Goal: Task Accomplishment & Management: Complete application form

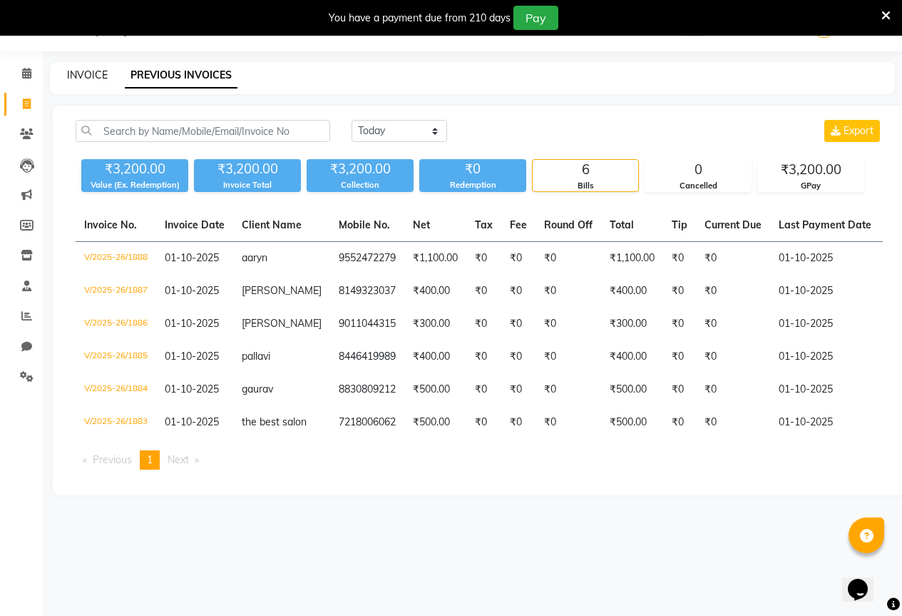
click at [85, 71] on link "INVOICE" at bounding box center [87, 74] width 41 height 13
select select "service"
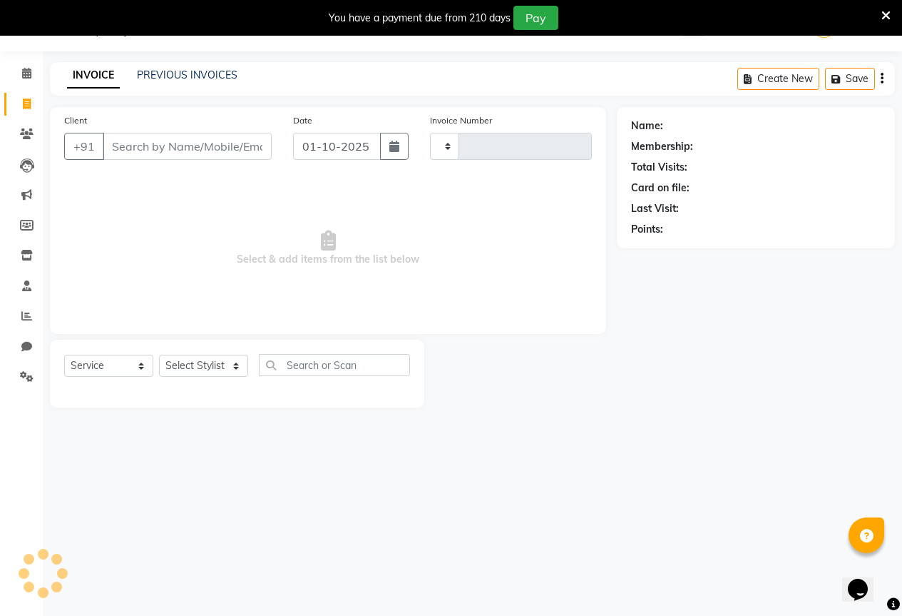
type input "1889"
select select "7209"
click at [170, 154] on input "Client" at bounding box center [187, 146] width 169 height 27
click at [189, 361] on select "Select Stylist AKASH KAJAL [PERSON_NAME] SIR [PERSON_NAME]" at bounding box center [203, 366] width 89 height 22
select select "70744"
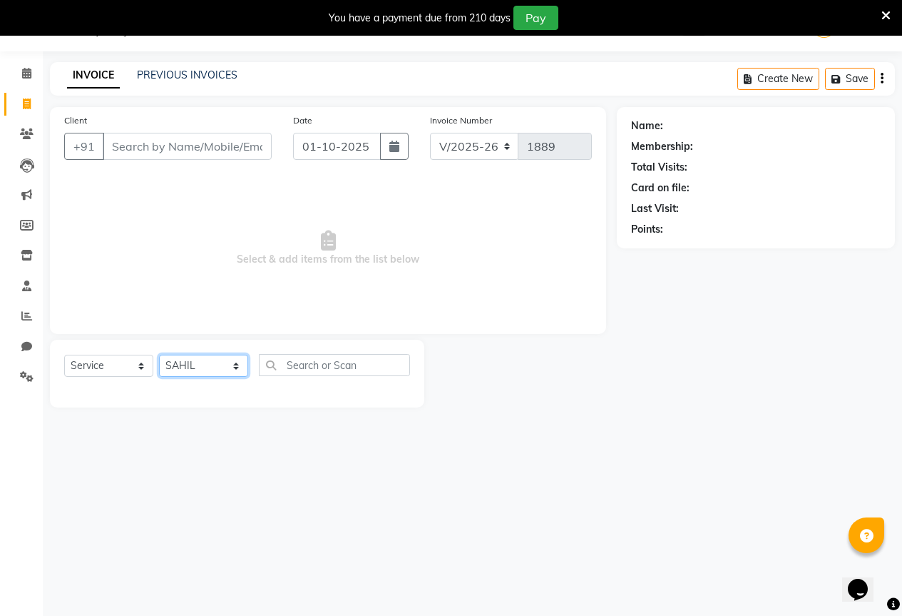
click at [159, 355] on select "Select Stylist AKASH KAJAL [PERSON_NAME] SIR [PERSON_NAME]" at bounding box center [203, 366] width 89 height 22
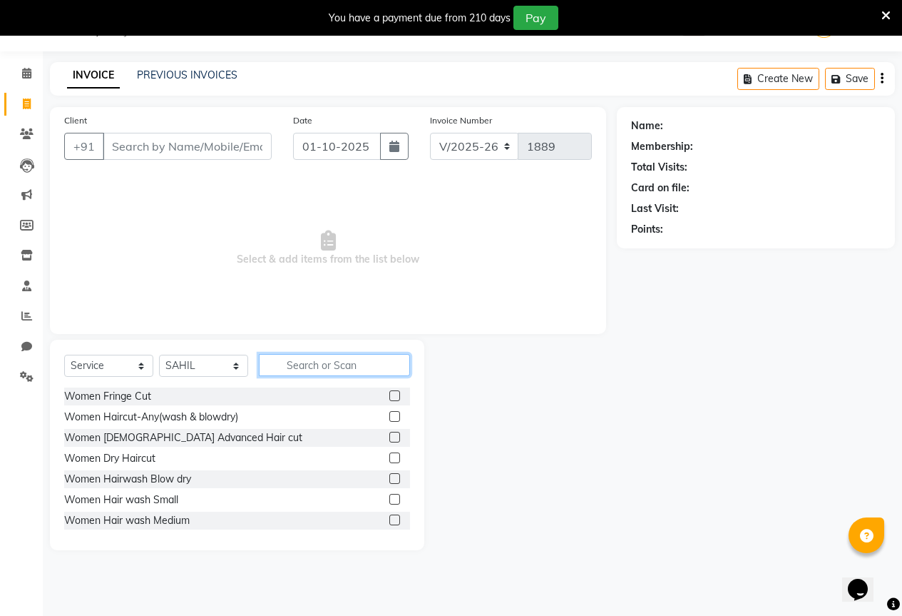
click at [321, 368] on input "text" at bounding box center [334, 365] width 151 height 22
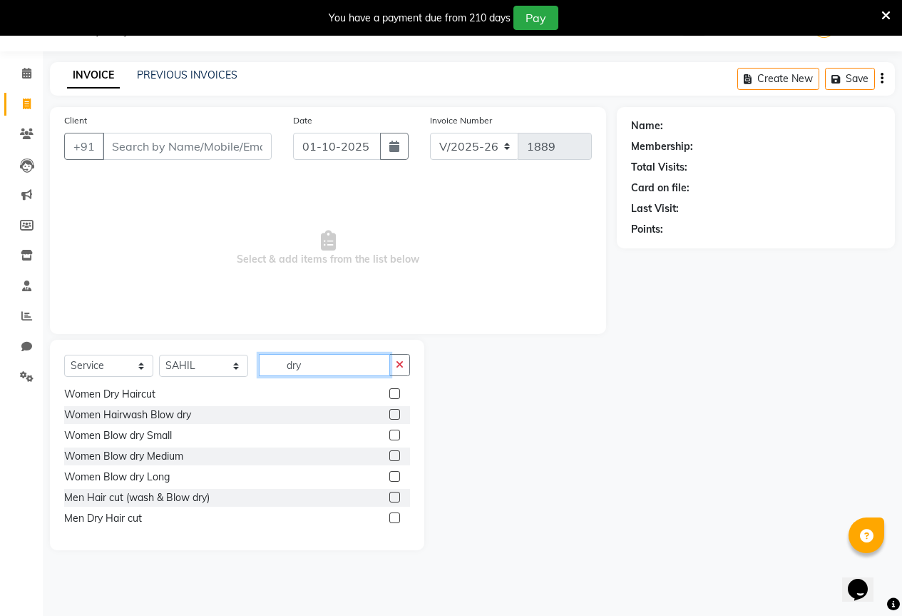
scroll to position [44, 0]
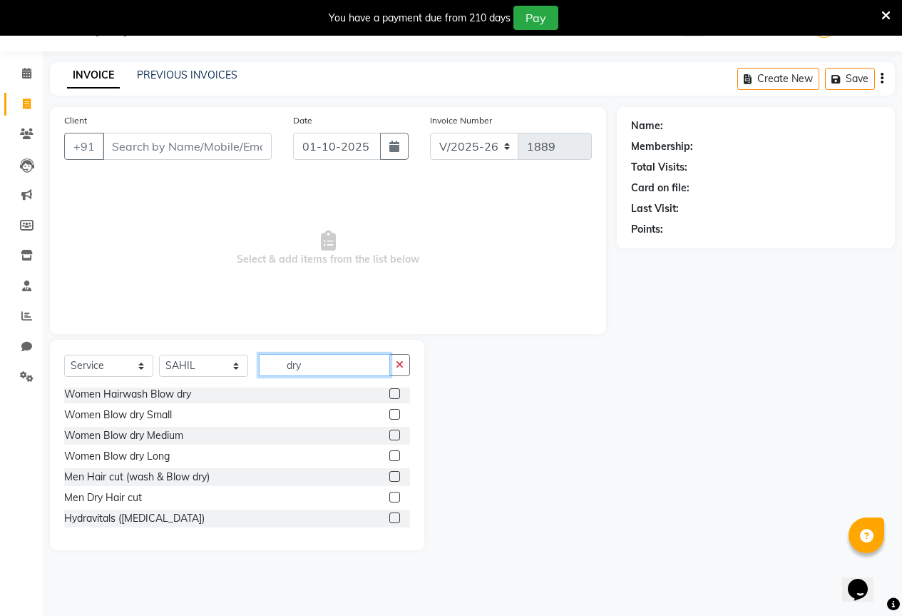
type input "dry"
click at [389, 496] on label at bounding box center [394, 496] width 11 height 11
click at [389, 496] on input "checkbox" at bounding box center [393, 497] width 9 height 9
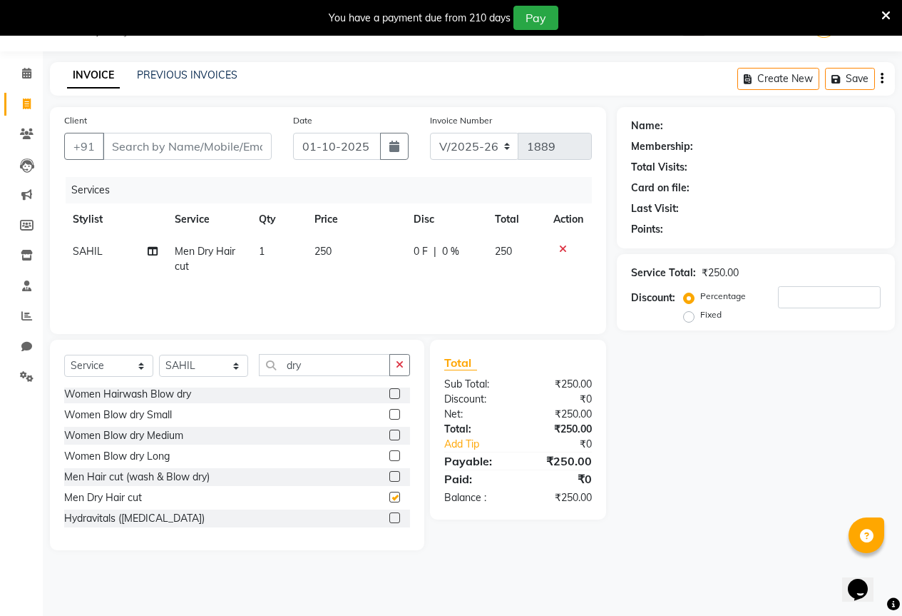
checkbox input "false"
click at [317, 363] on input "dry" at bounding box center [324, 365] width 131 height 22
type input "d"
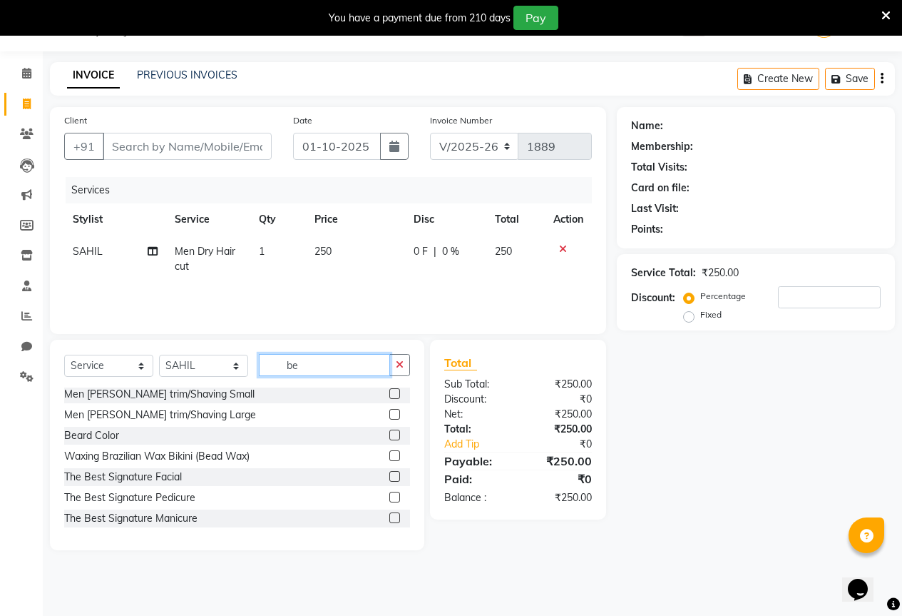
scroll to position [0, 0]
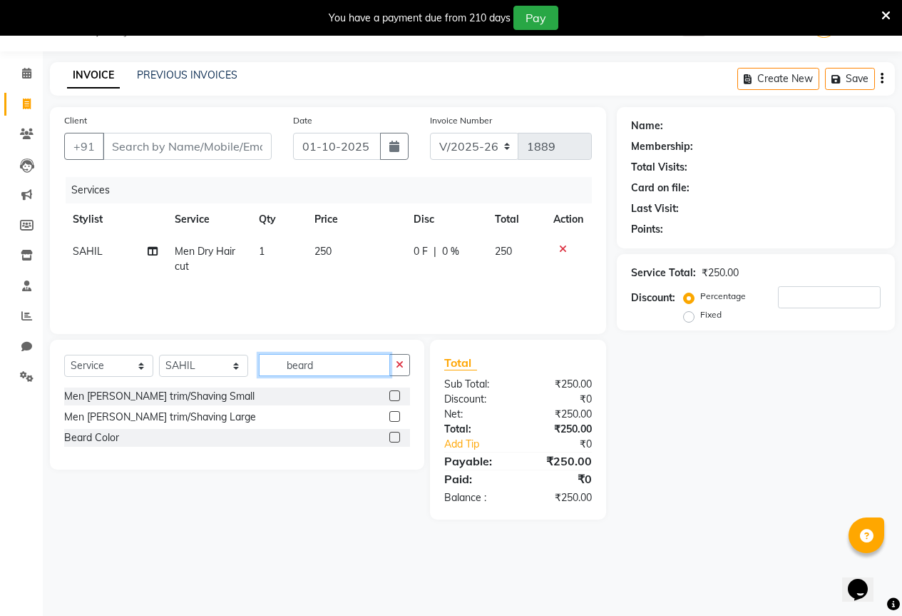
type input "beard"
click at [397, 397] on label at bounding box center [394, 395] width 11 height 11
click at [397, 397] on input "checkbox" at bounding box center [393, 396] width 9 height 9
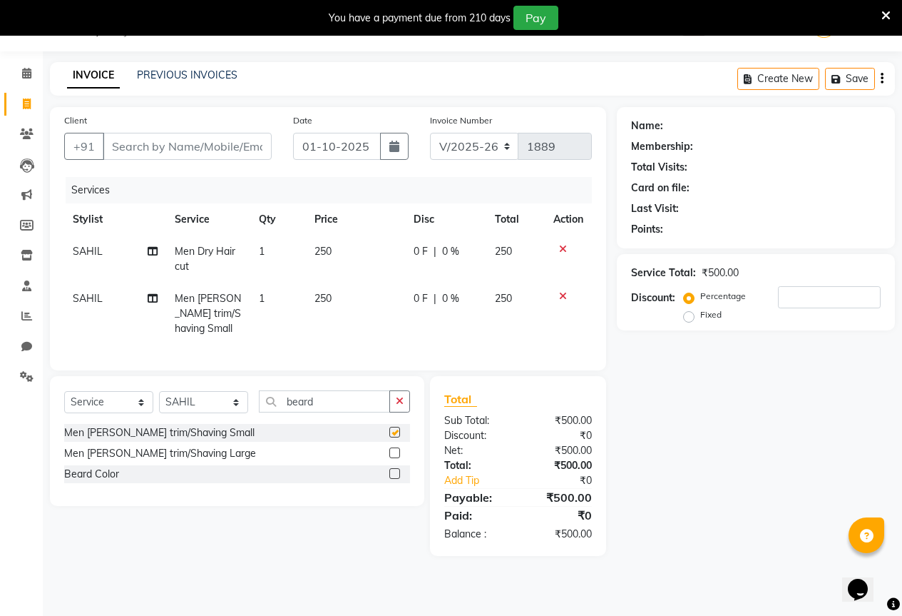
checkbox input "false"
click at [351, 412] on input "beard" at bounding box center [324, 401] width 131 height 22
type input "b"
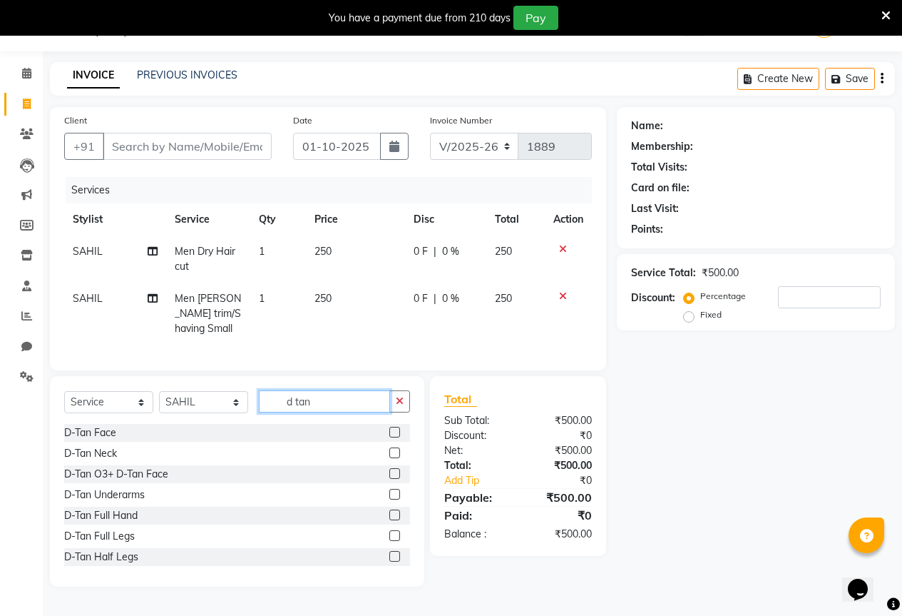
type input "d tan"
click at [389, 437] on label at bounding box center [394, 432] width 11 height 11
click at [389, 437] on input "checkbox" at bounding box center [393, 432] width 9 height 9
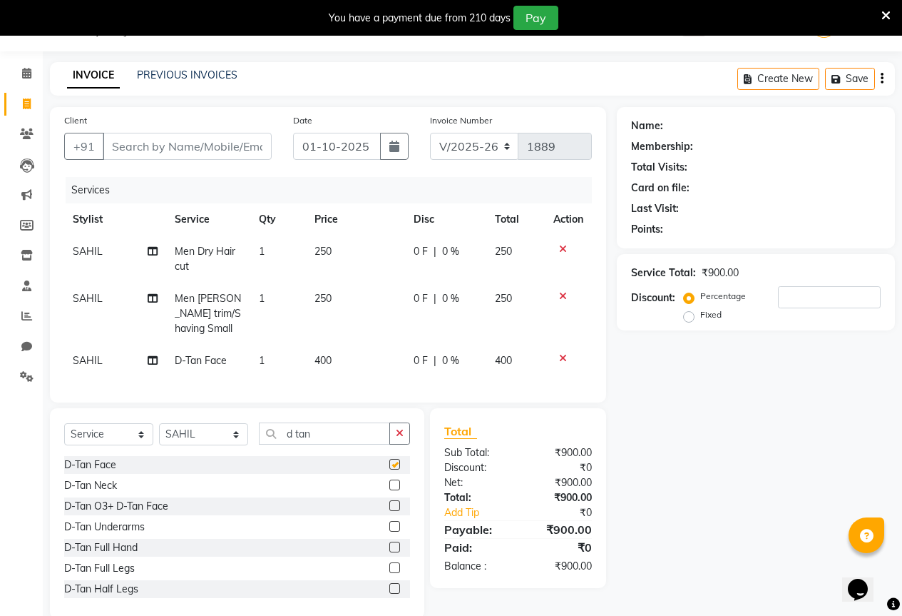
checkbox input "false"
click at [419, 361] on span "0 F" at bounding box center [421, 360] width 14 height 15
select select "70744"
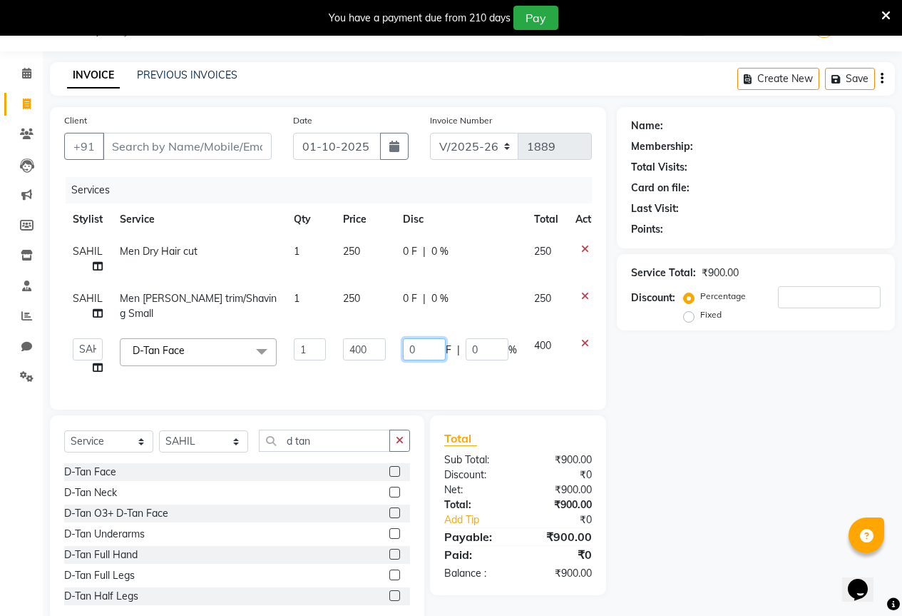
click at [424, 344] on input "0" at bounding box center [424, 349] width 43 height 22
type input "200"
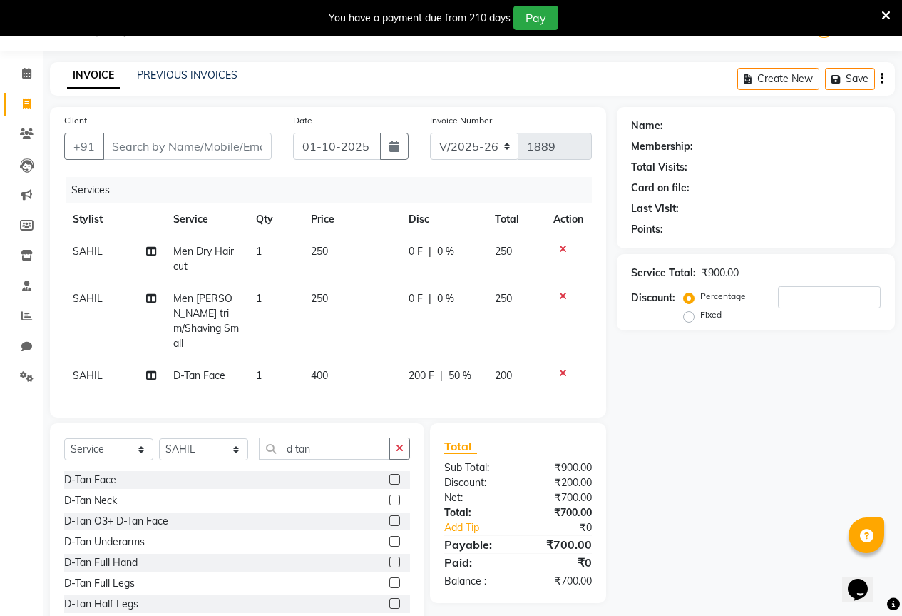
click at [720, 411] on div "Name: Membership: Total Visits: Card on file: Last Visit: Points: Service Total…" at bounding box center [761, 370] width 289 height 526
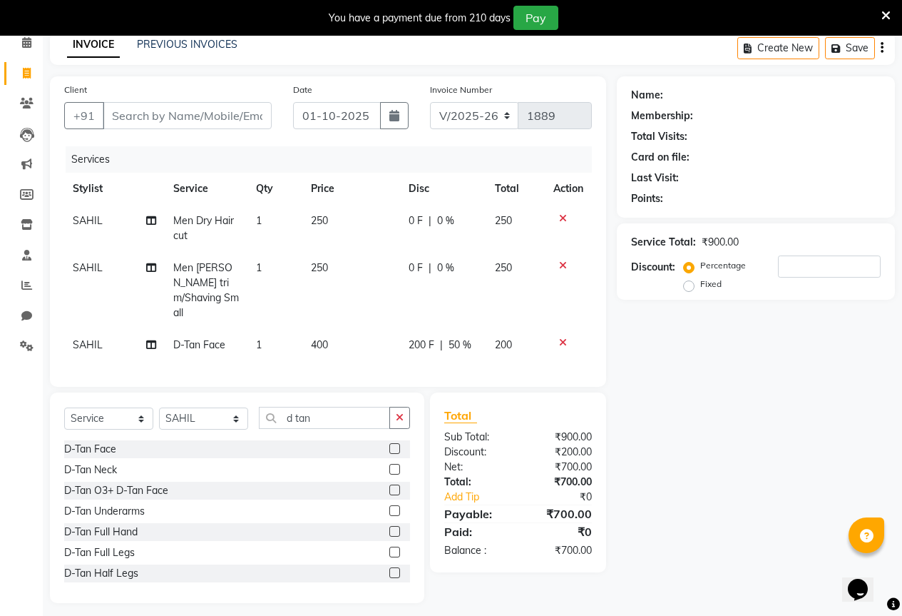
scroll to position [71, 0]
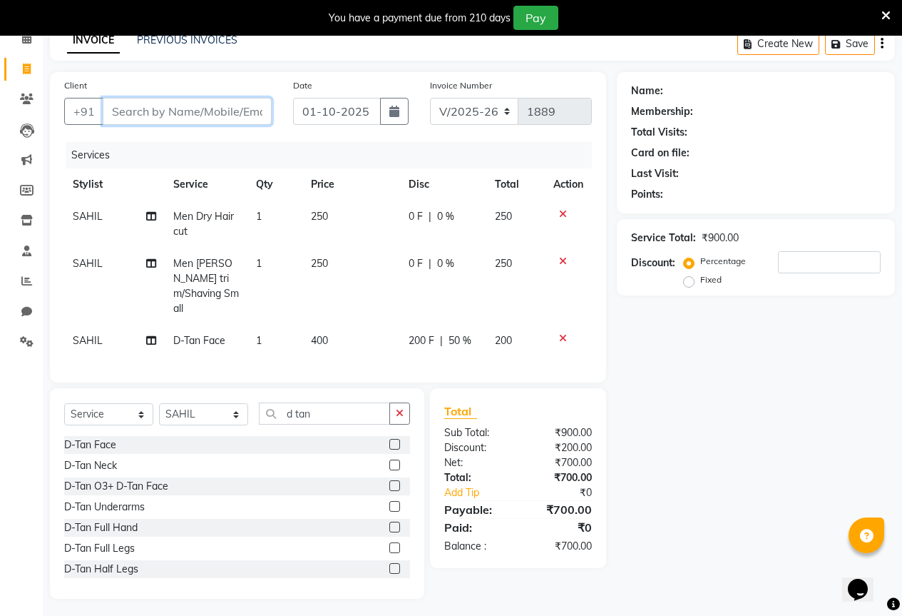
click at [194, 111] on input "Client" at bounding box center [187, 111] width 169 height 27
type input "7"
type input "0"
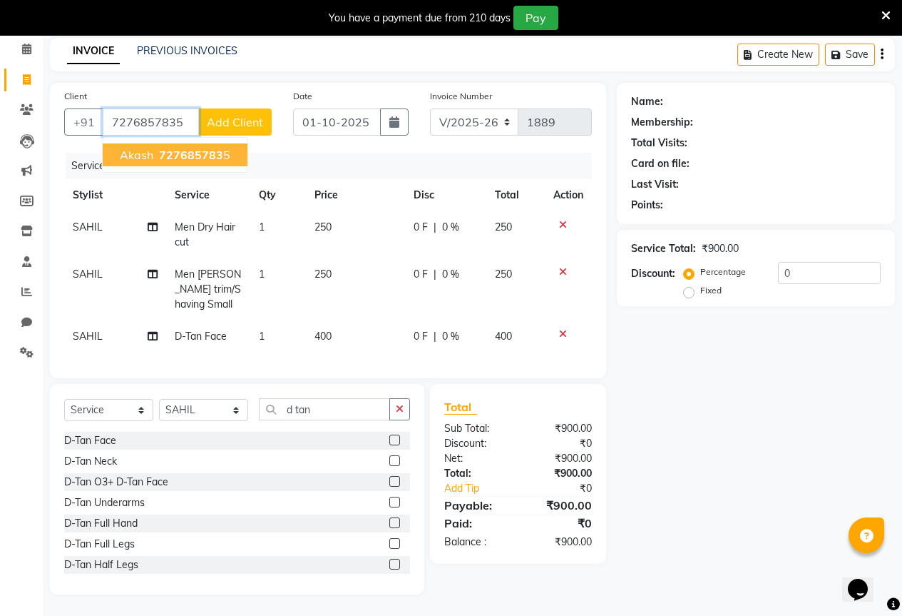
type input "7276857835"
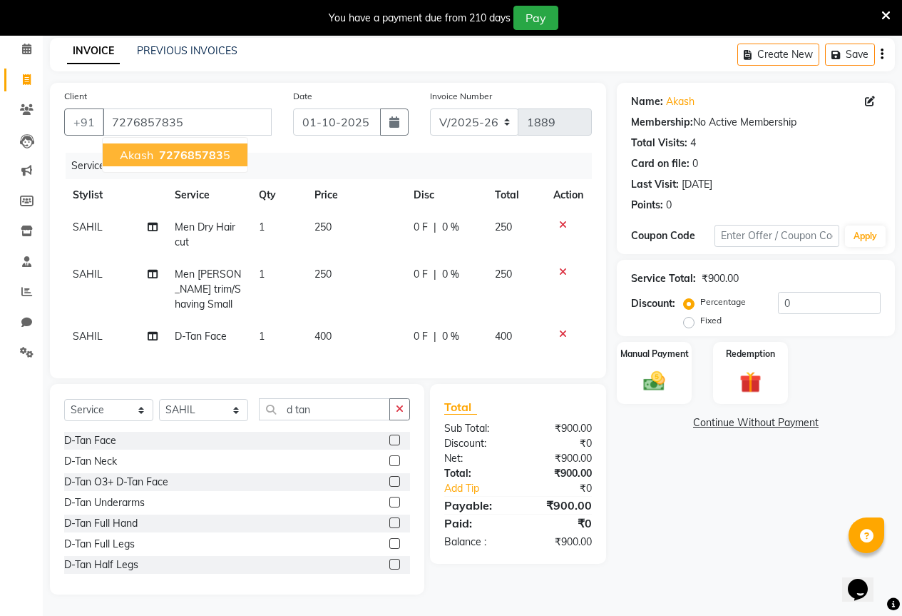
click at [187, 148] on span "727685783" at bounding box center [191, 155] width 64 height 14
click at [645, 368] on img at bounding box center [654, 381] width 36 height 26
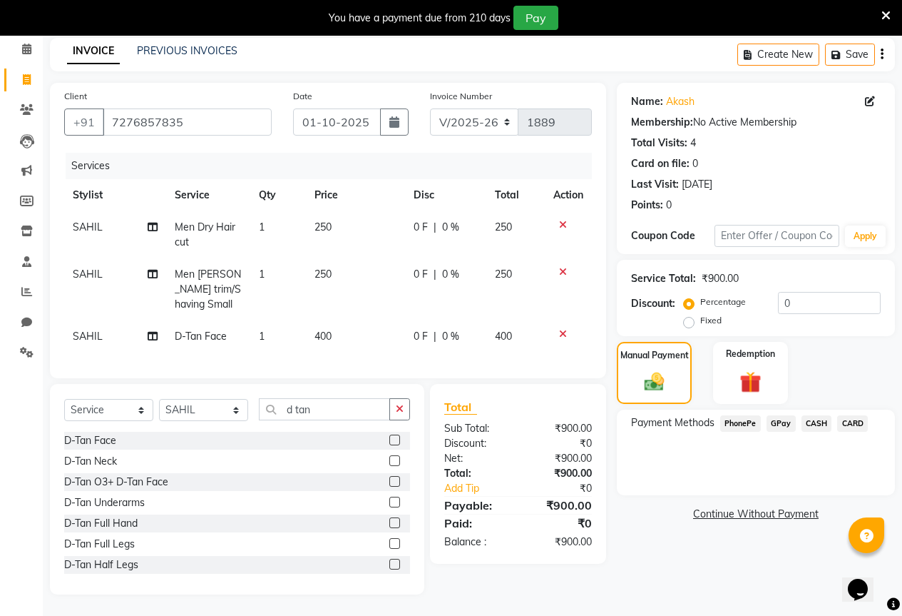
click at [417, 329] on span "0 F" at bounding box center [421, 336] width 14 height 15
select select "70744"
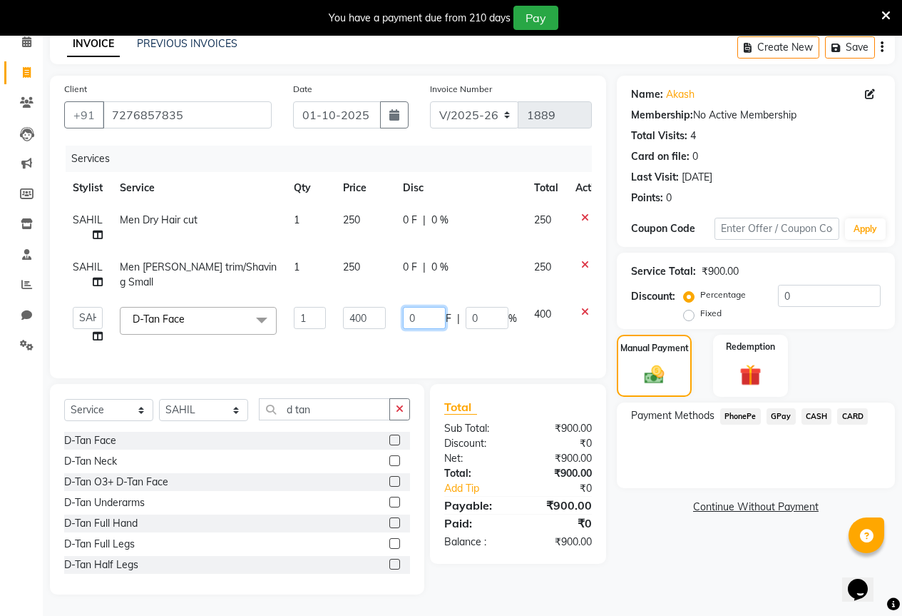
click at [431, 317] on input "0" at bounding box center [424, 318] width 43 height 22
type input "200"
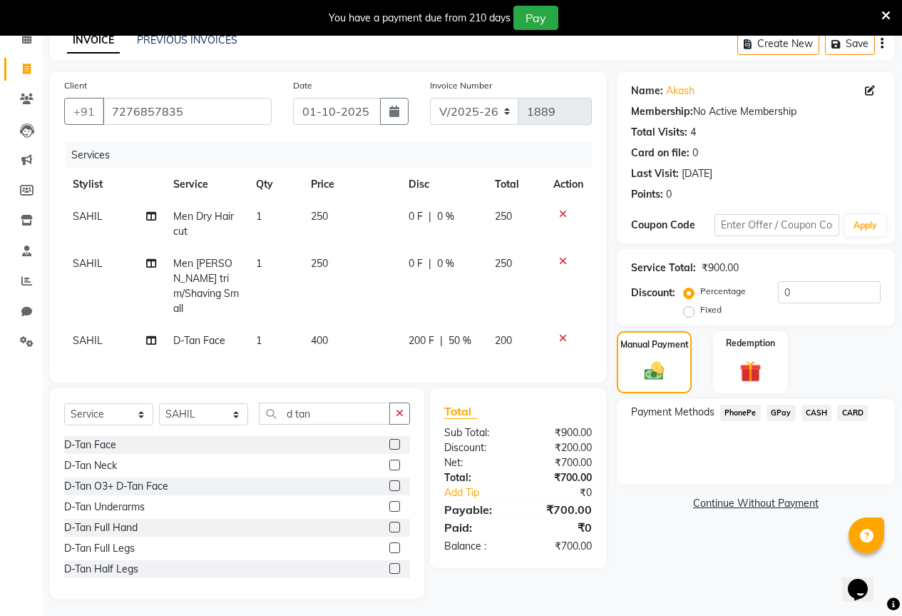
click at [693, 536] on div "Name: Akash Membership: No Active Membership Total Visits: 4 Card on file: 0 La…" at bounding box center [761, 335] width 289 height 526
click at [781, 412] on span "GPay" at bounding box center [781, 412] width 29 height 16
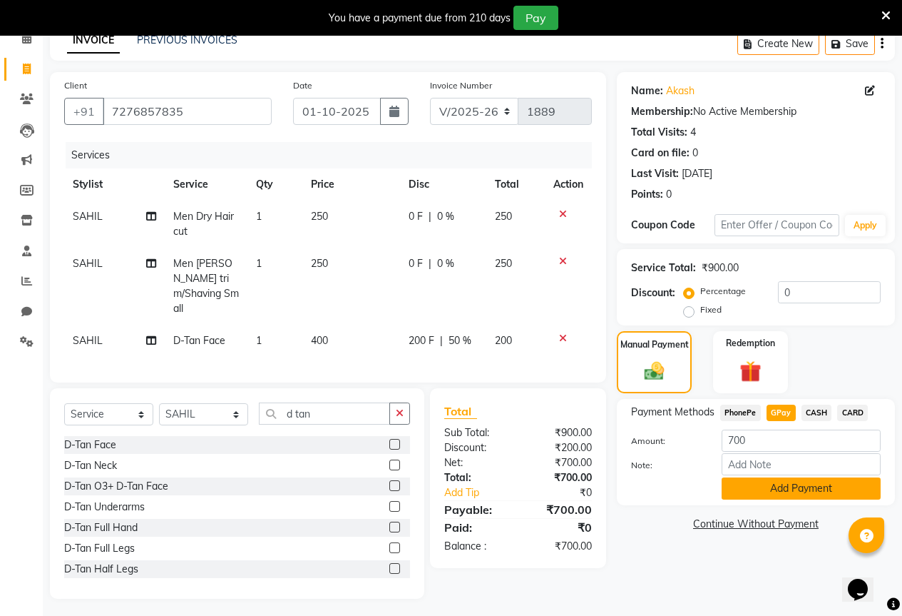
click at [771, 491] on button "Add Payment" at bounding box center [801, 488] width 159 height 22
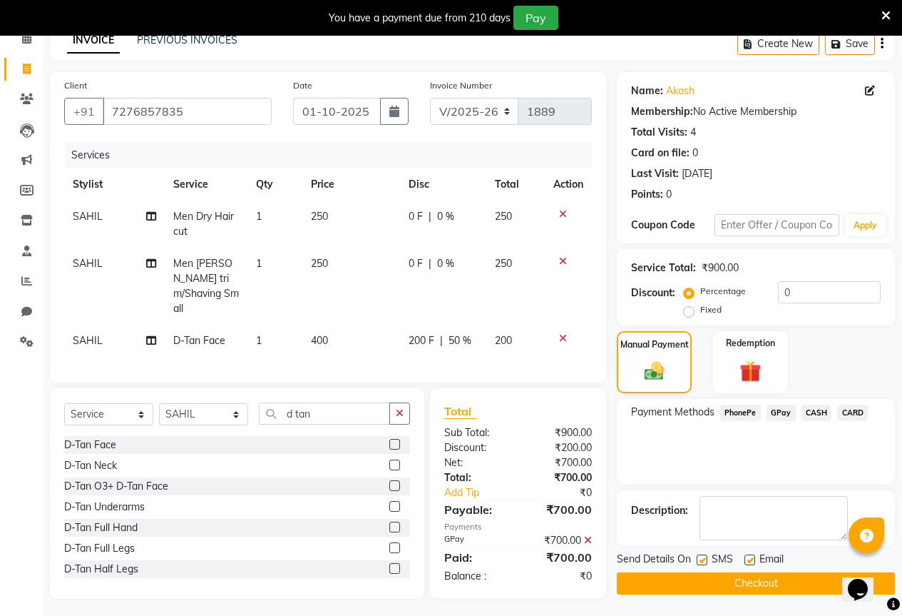
click at [763, 586] on button "Checkout" at bounding box center [756, 583] width 278 height 22
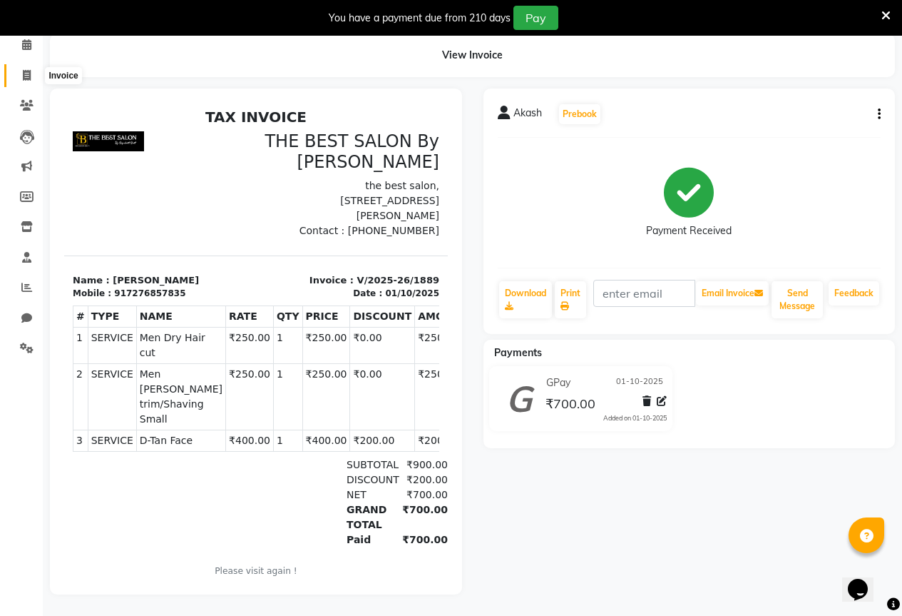
click at [32, 71] on span at bounding box center [26, 76] width 25 height 16
select select "7209"
select select "service"
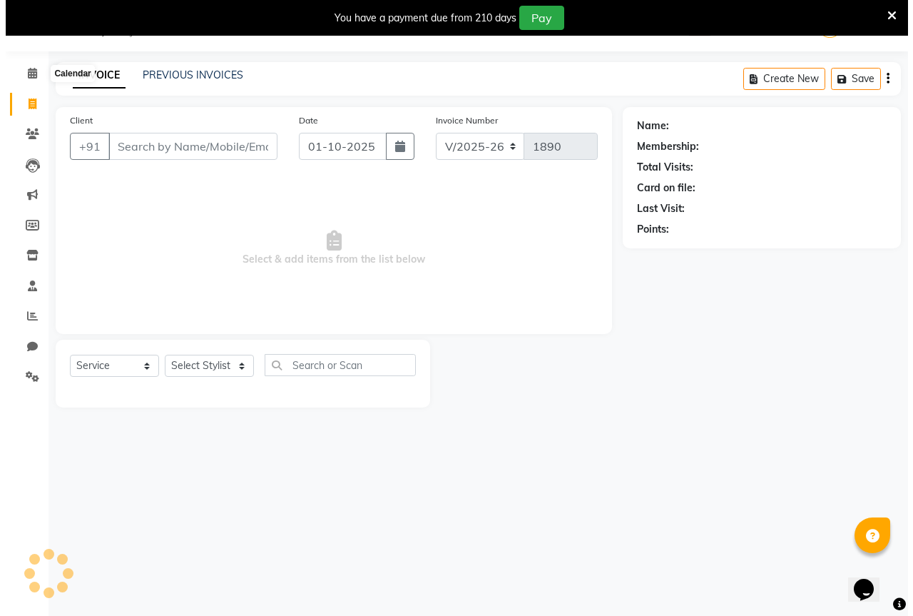
scroll to position [36, 0]
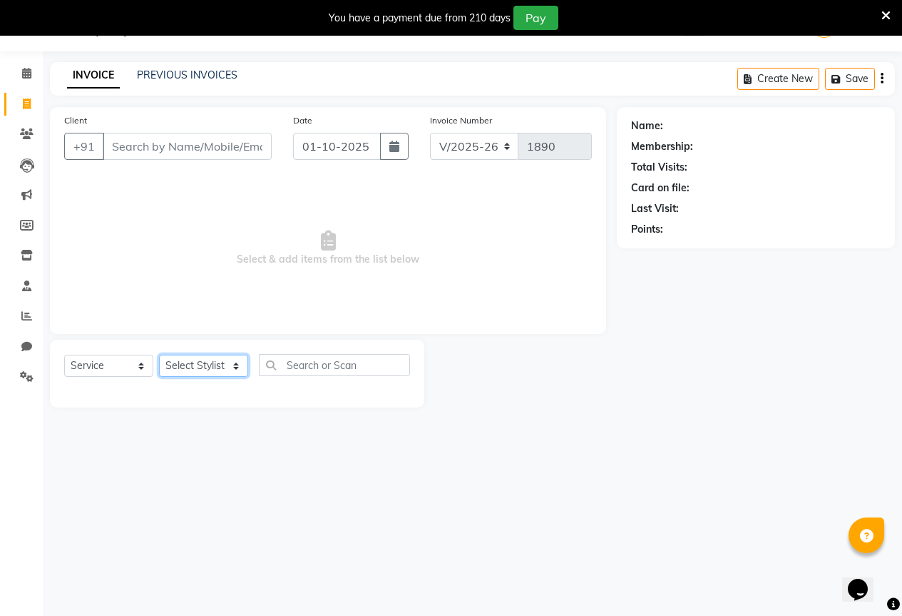
click at [200, 359] on select "Select Stylist AKASH KAJAL [PERSON_NAME] SIR [PERSON_NAME]" at bounding box center [203, 366] width 89 height 22
select select "61550"
click at [159, 355] on select "Select Stylist AKASH KAJAL [PERSON_NAME] SIR [PERSON_NAME]" at bounding box center [203, 366] width 89 height 22
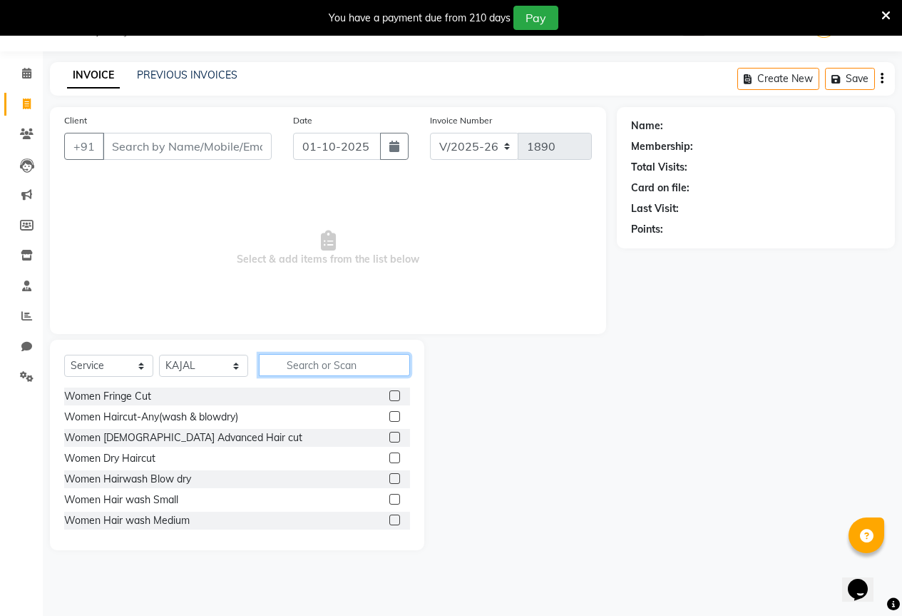
click at [292, 366] on input "text" at bounding box center [334, 365] width 151 height 22
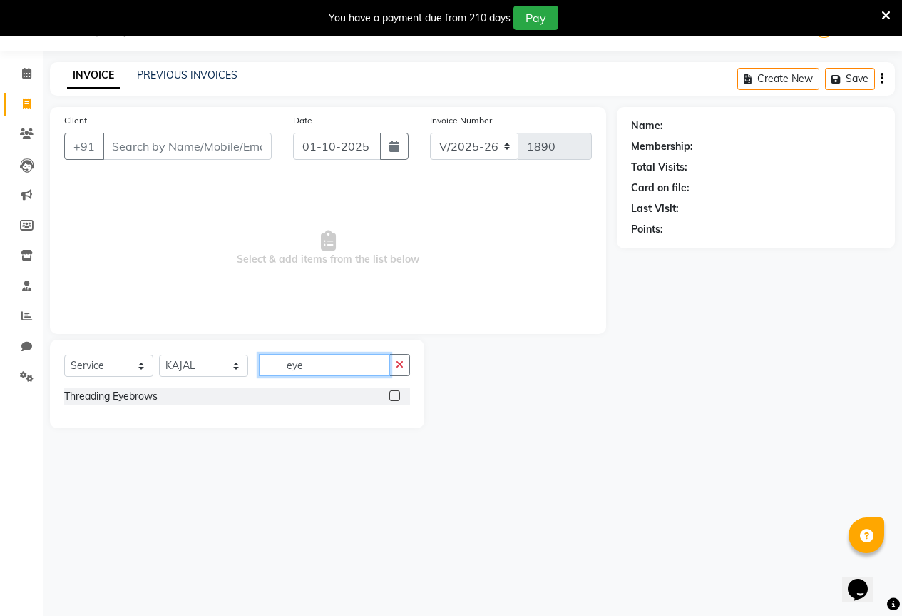
type input "eye"
click at [394, 395] on label at bounding box center [394, 395] width 11 height 11
click at [394, 395] on input "checkbox" at bounding box center [393, 396] width 9 height 9
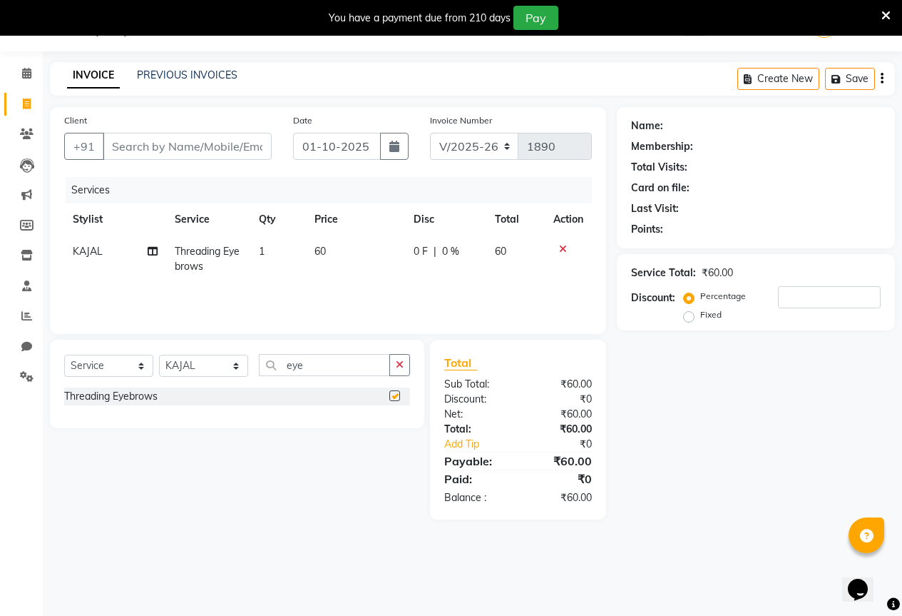
checkbox input "false"
click at [367, 365] on input "eye" at bounding box center [324, 365] width 131 height 22
type input "e"
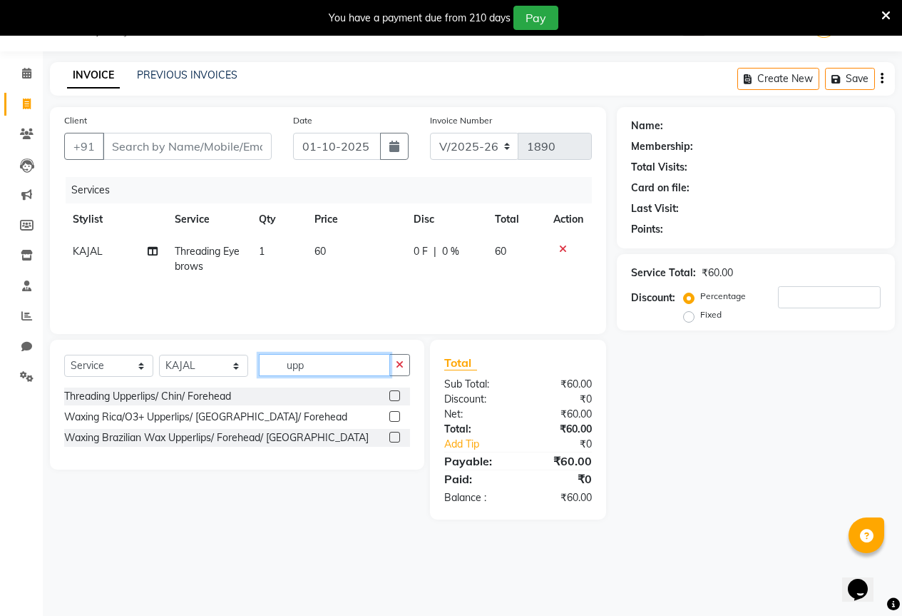
type input "upp"
click at [393, 432] on label at bounding box center [394, 437] width 11 height 11
click at [393, 433] on input "checkbox" at bounding box center [393, 437] width 9 height 9
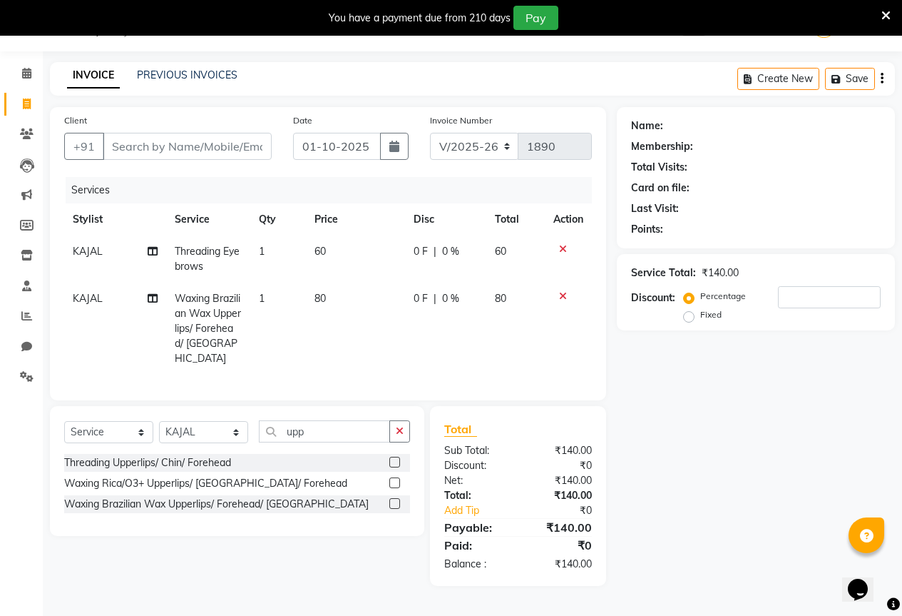
click at [399, 498] on label at bounding box center [394, 503] width 11 height 11
click at [399, 499] on input "checkbox" at bounding box center [393, 503] width 9 height 9
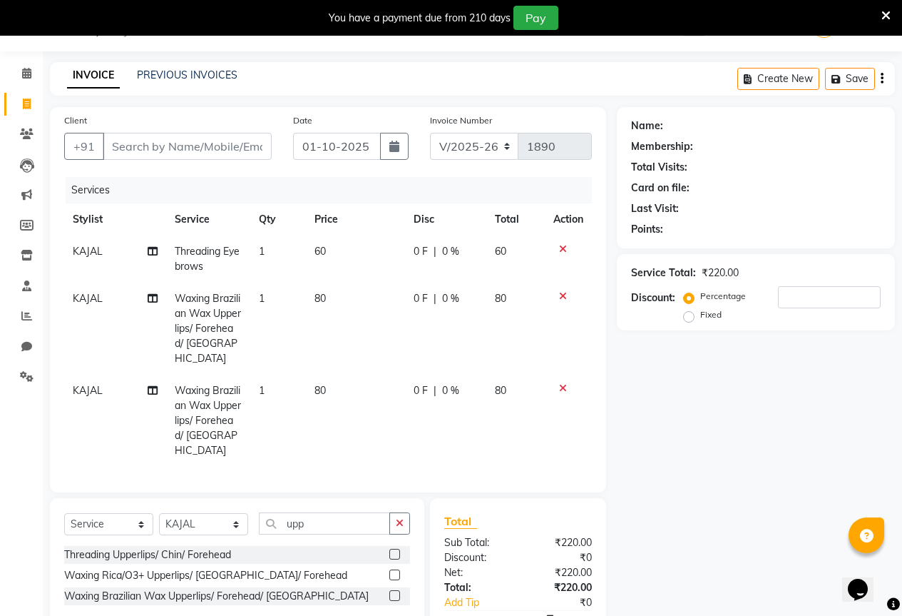
click at [395, 590] on label at bounding box center [394, 595] width 11 height 11
click at [395, 591] on input "checkbox" at bounding box center [393, 595] width 9 height 9
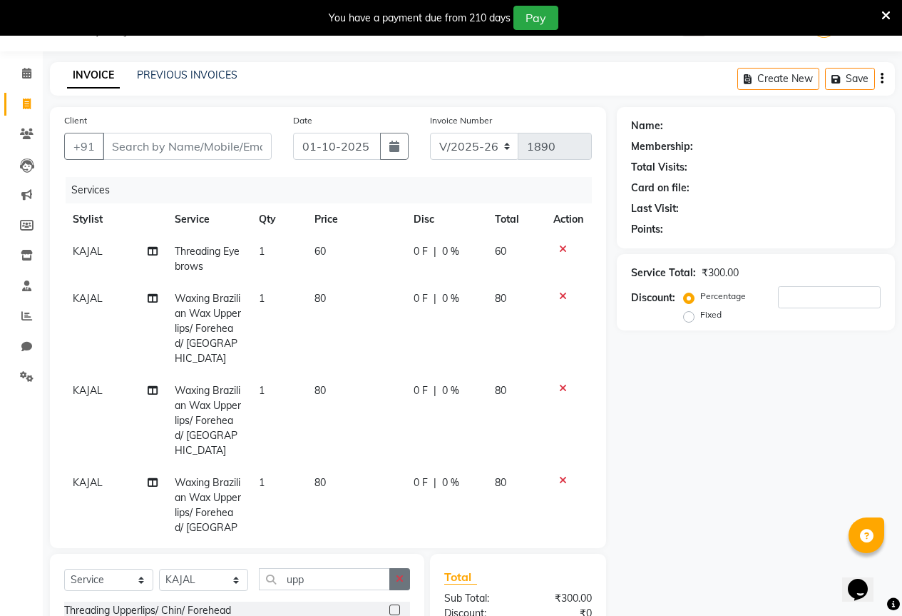
checkbox input "false"
click at [148, 150] on input "Client" at bounding box center [187, 146] width 169 height 27
type input "8"
type input "0"
type input "8956121427"
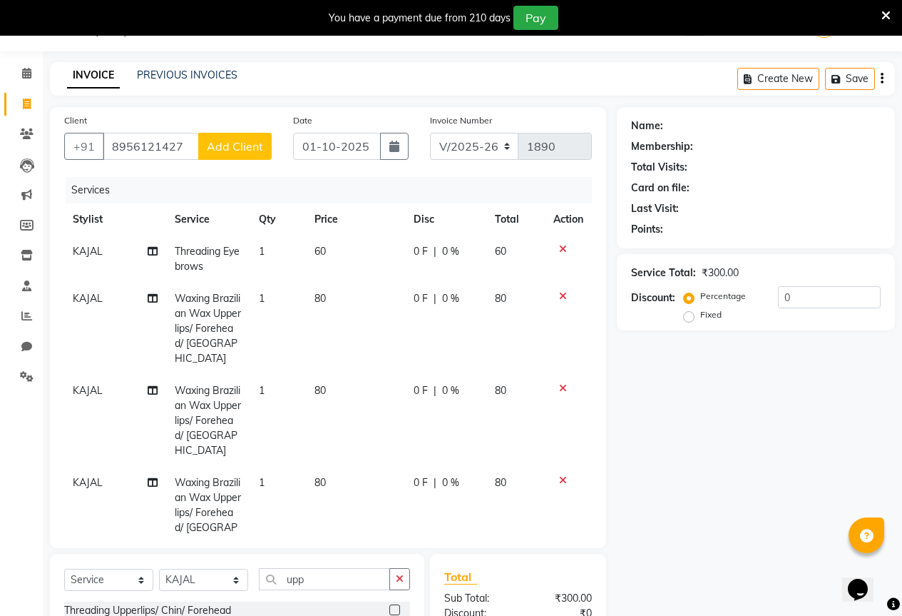
click at [228, 151] on span "Add Client" at bounding box center [235, 146] width 56 height 14
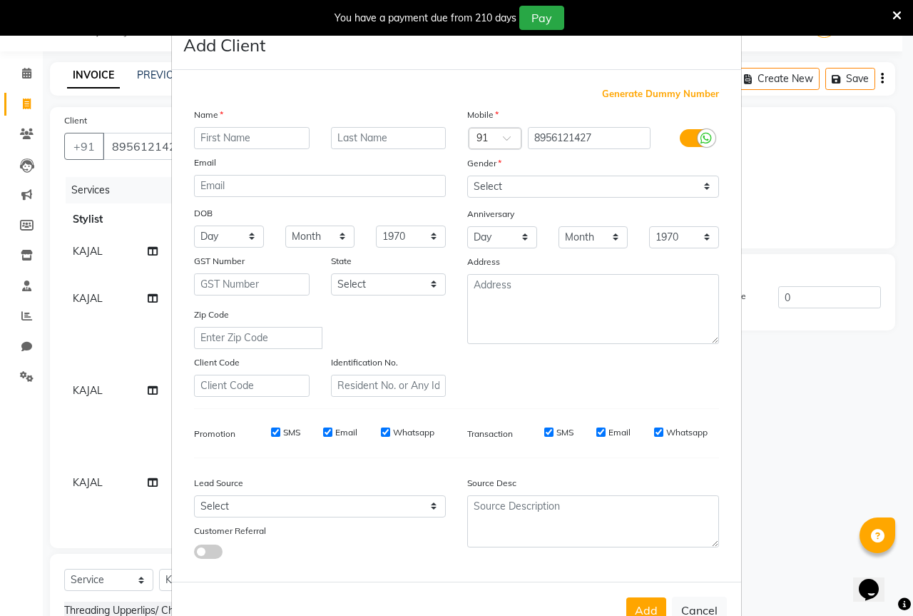
click at [242, 145] on input "text" at bounding box center [252, 138] width 116 height 22
type input "[PERSON_NAME]"
click at [506, 191] on select "Select [DEMOGRAPHIC_DATA] [DEMOGRAPHIC_DATA] Other Prefer Not To Say" at bounding box center [593, 186] width 252 height 22
select select "[DEMOGRAPHIC_DATA]"
click at [467, 175] on select "Select [DEMOGRAPHIC_DATA] [DEMOGRAPHIC_DATA] Other Prefer Not To Say" at bounding box center [593, 186] width 252 height 22
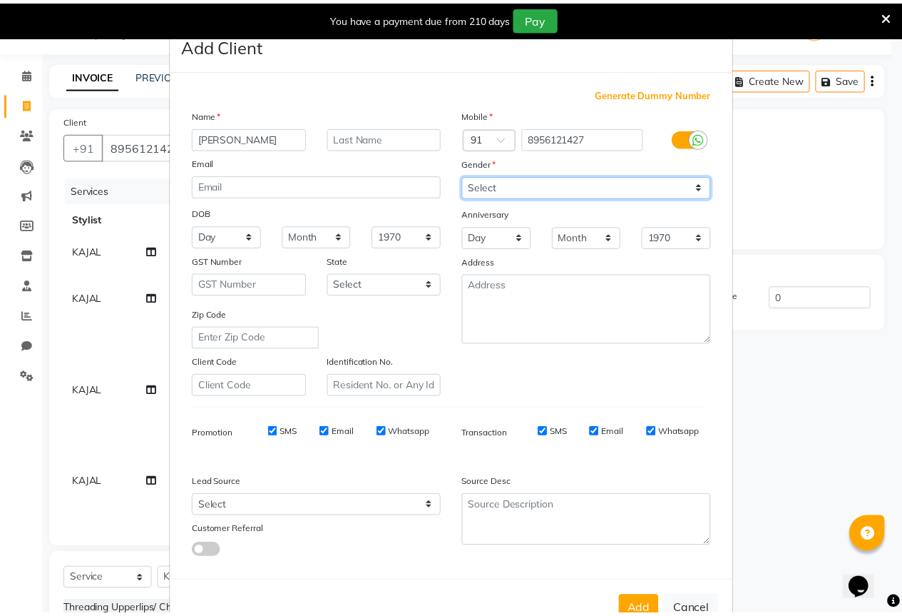
scroll to position [43, 0]
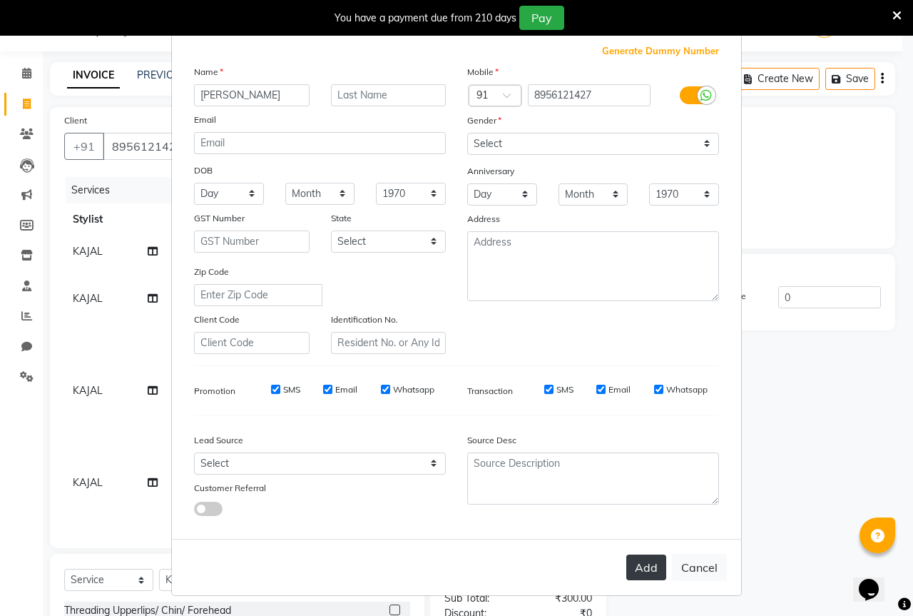
click at [628, 565] on button "Add" at bounding box center [646, 567] width 40 height 26
select select
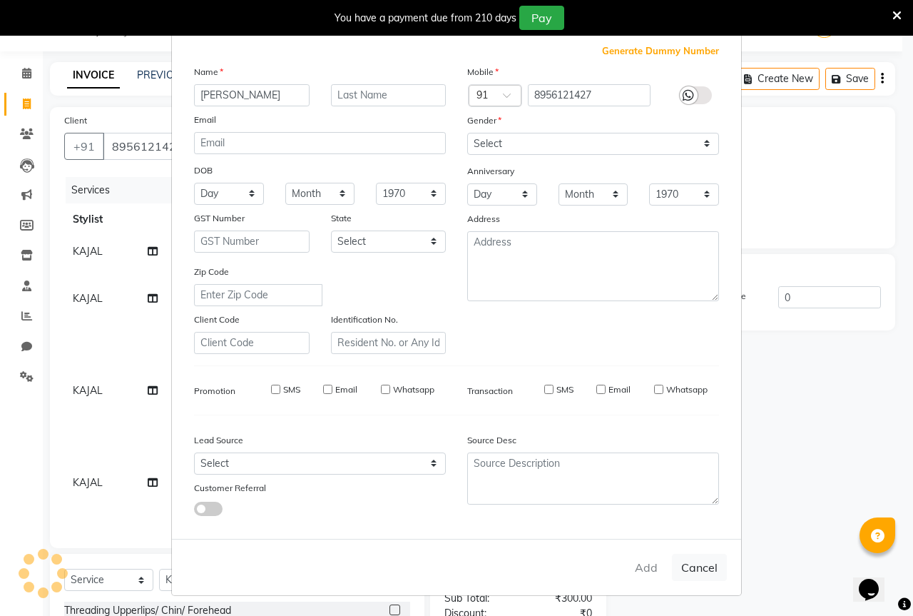
select select
checkbox input "false"
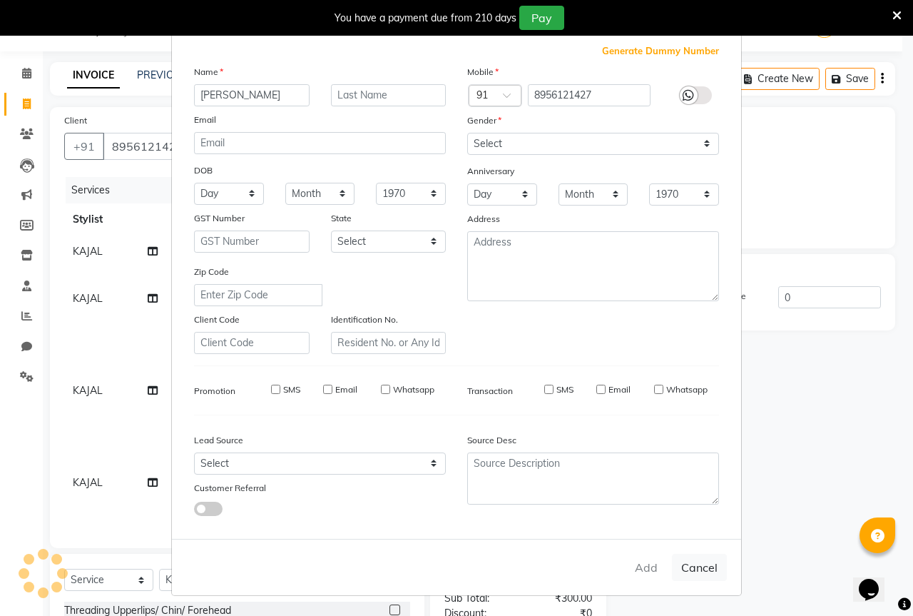
checkbox input "false"
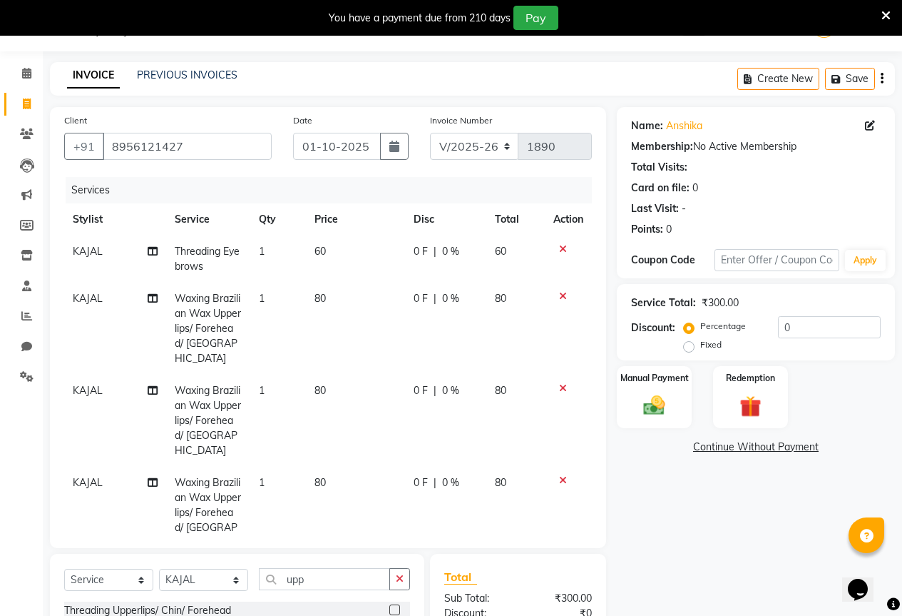
click at [418, 475] on span "0 F" at bounding box center [421, 482] width 14 height 15
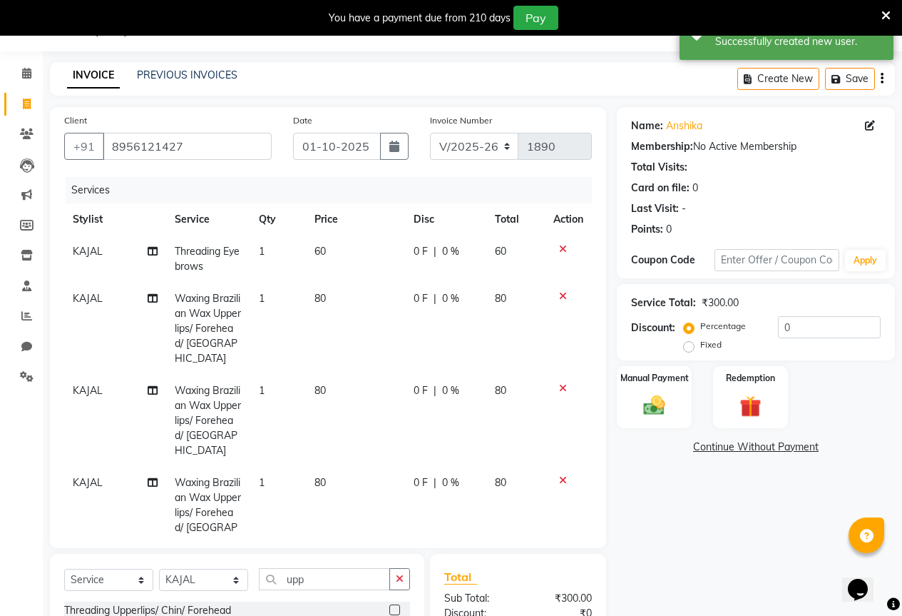
select select "61550"
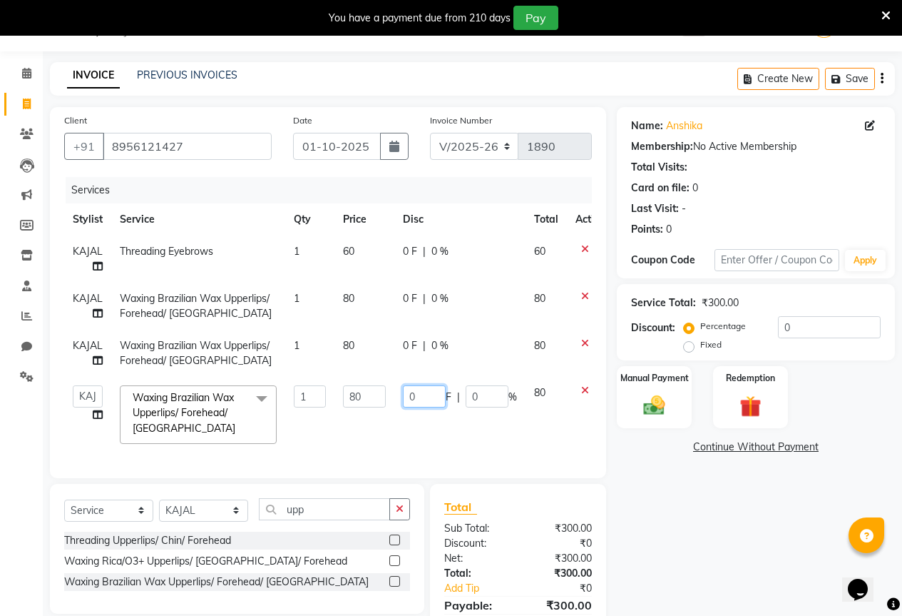
click at [423, 387] on input "0" at bounding box center [424, 396] width 43 height 22
type input "10"
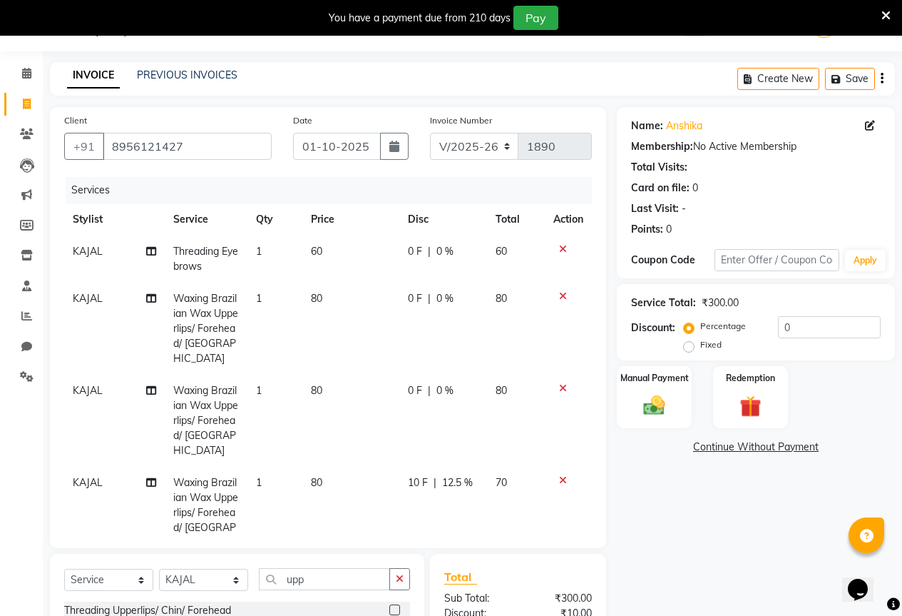
click at [414, 345] on tbody "KAJAL Threading Eyebrows 1 60 0 F | 0 % 60 KAJAL Waxing Brazilian Wax Upperlips…" at bounding box center [328, 396] width 528 height 323
click at [408, 383] on span "0 F" at bounding box center [415, 390] width 14 height 15
select select "61550"
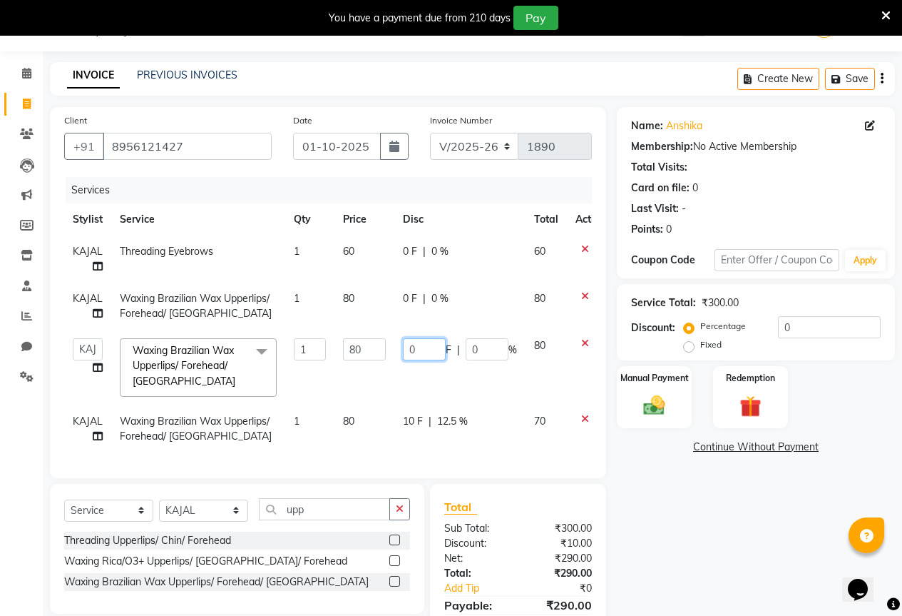
click at [424, 350] on input "0" at bounding box center [424, 349] width 43 height 22
type input "10"
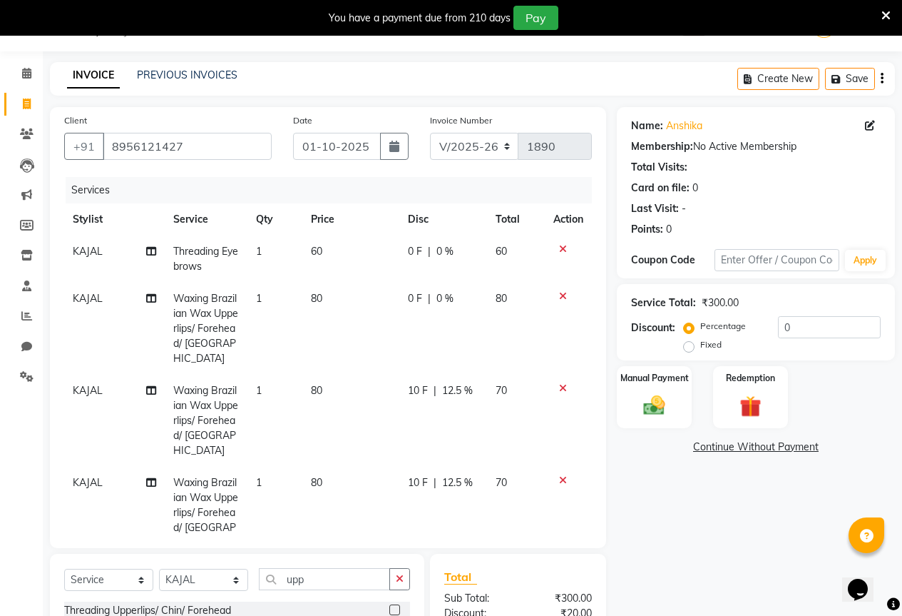
click at [409, 295] on span "0 F" at bounding box center [415, 298] width 14 height 15
select select "61550"
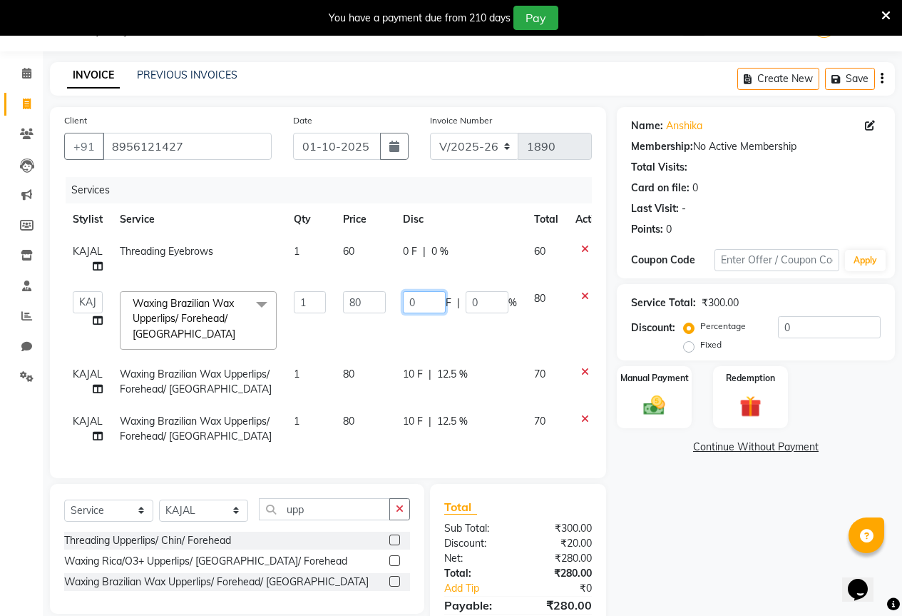
click at [410, 297] on input "0" at bounding box center [424, 302] width 43 height 22
click at [424, 296] on input "0" at bounding box center [424, 302] width 43 height 22
type input "10"
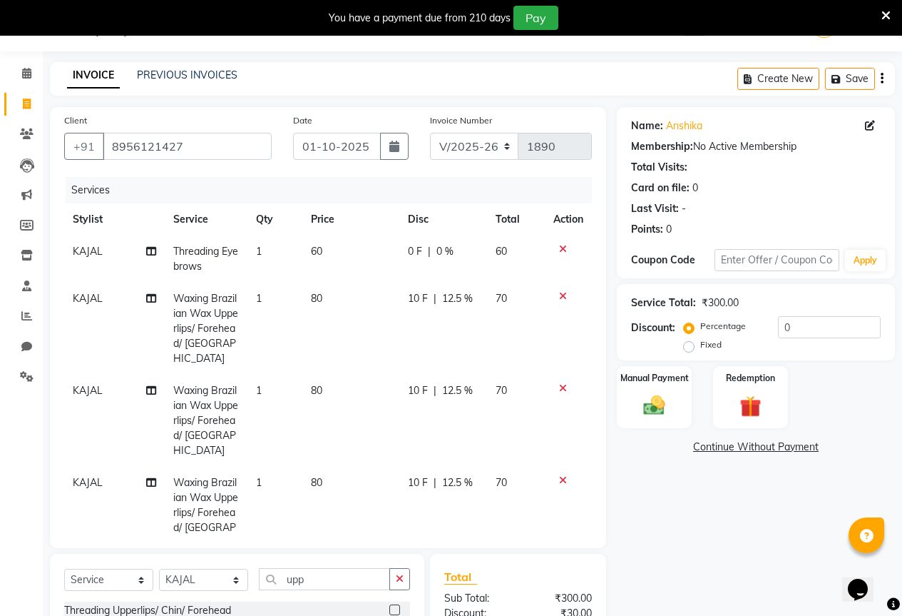
click at [708, 538] on div "Name: [PERSON_NAME] Membership: No Active Membership Total Visits: Card on file…" at bounding box center [761, 420] width 289 height 626
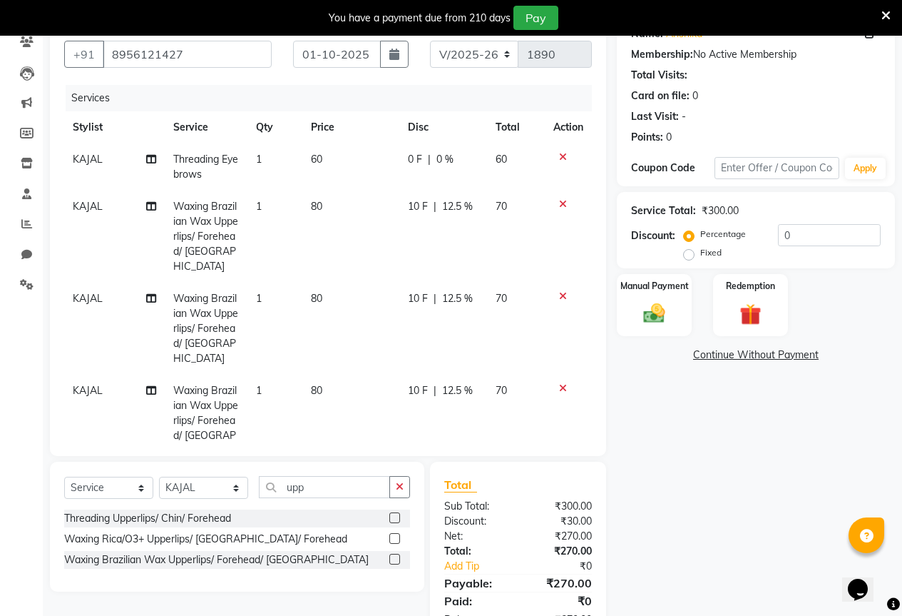
scroll to position [175, 0]
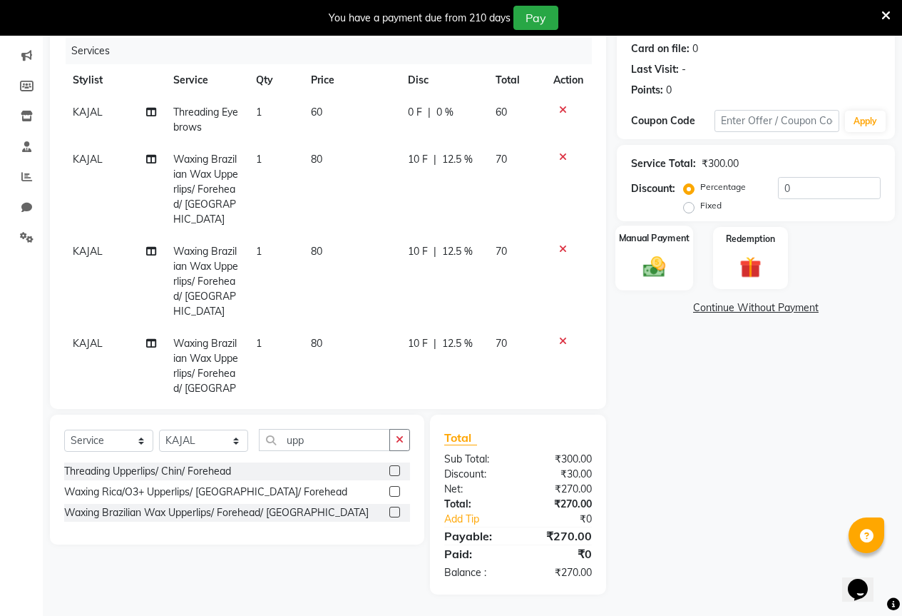
click at [648, 263] on img at bounding box center [654, 266] width 36 height 26
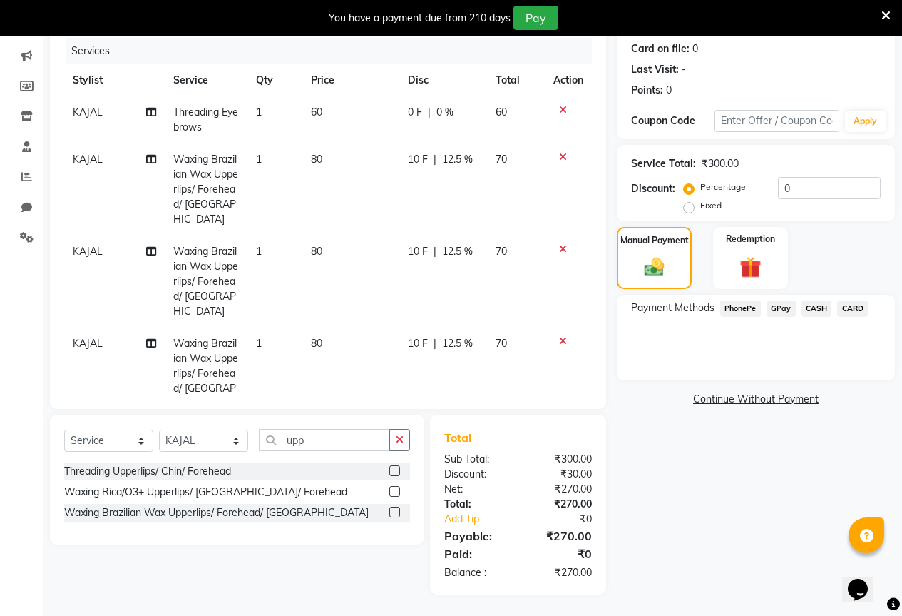
click at [778, 307] on span "GPay" at bounding box center [781, 308] width 29 height 16
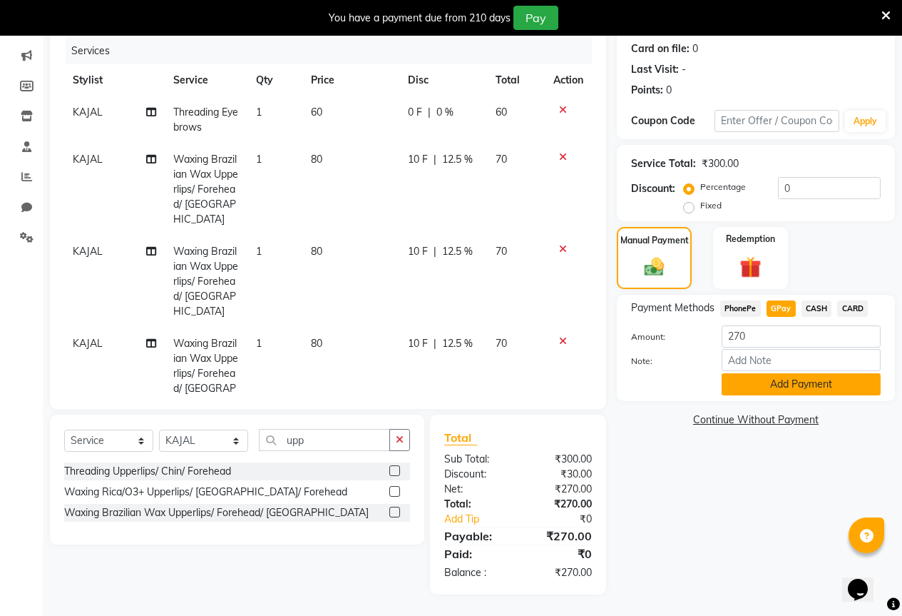
click at [785, 385] on button "Add Payment" at bounding box center [801, 384] width 159 height 22
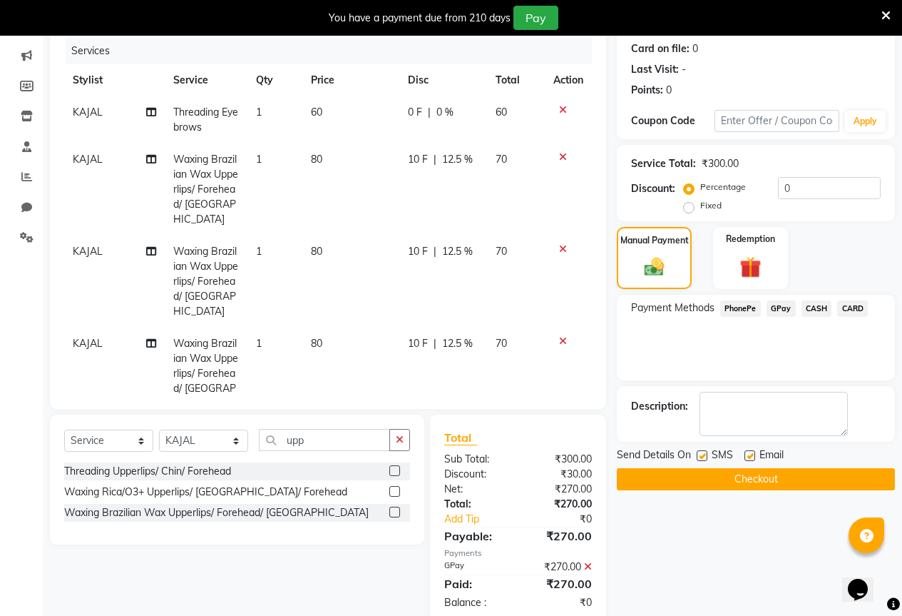
scroll to position [205, 0]
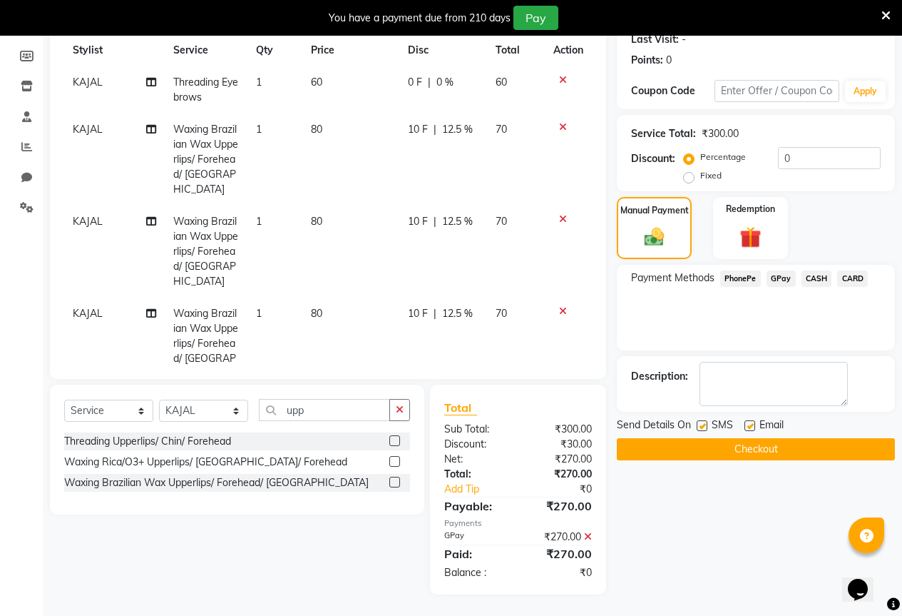
click at [775, 449] on button "Checkout" at bounding box center [756, 449] width 278 height 22
